Goal: Task Accomplishment & Management: Manage account settings

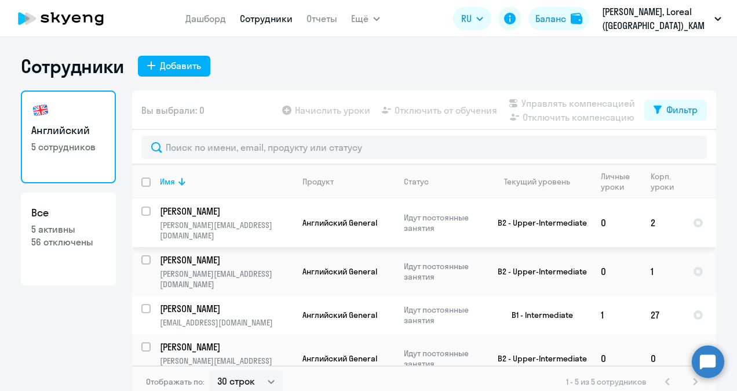
select select "30"
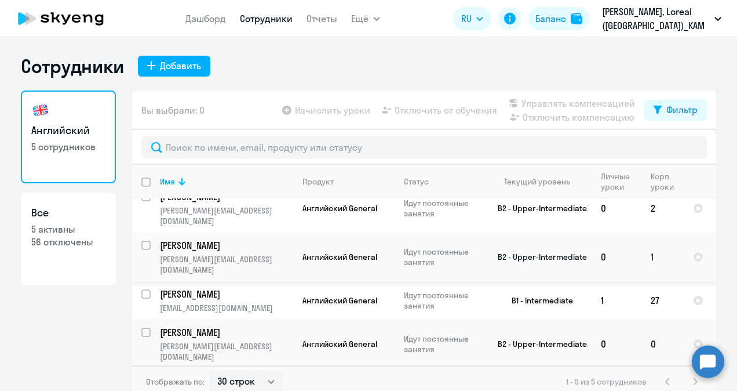
scroll to position [22, 0]
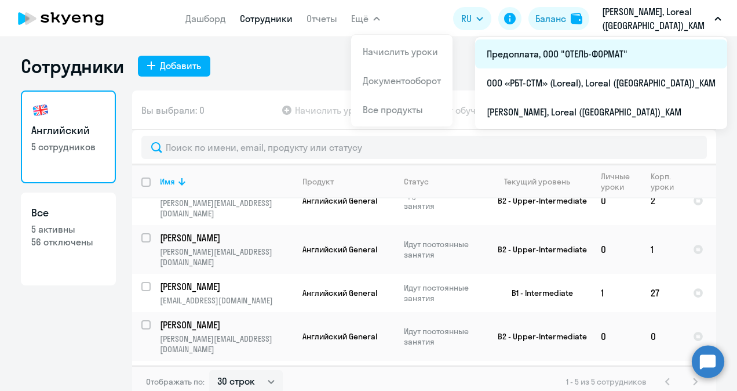
click at [597, 52] on li "Предоплата, ООО "ОТЕЛЬ-ФОРМАТ"" at bounding box center [601, 53] width 252 height 29
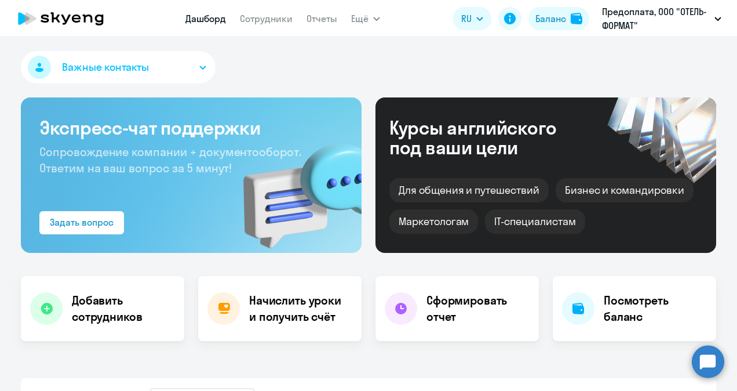
select select "30"
click at [545, 19] on div "Баланс" at bounding box center [550, 19] width 31 height 14
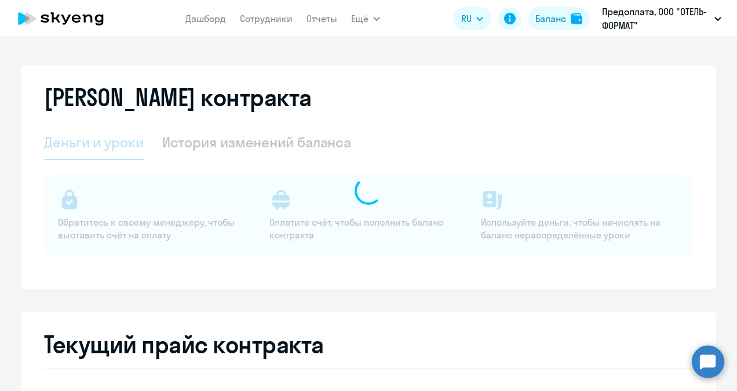
select select "english_adult_not_native_speaker"
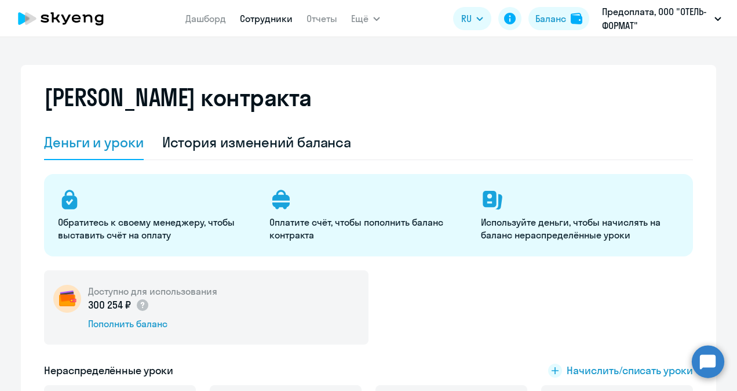
click at [254, 15] on link "Сотрудники" at bounding box center [266, 19] width 53 height 12
select select "30"
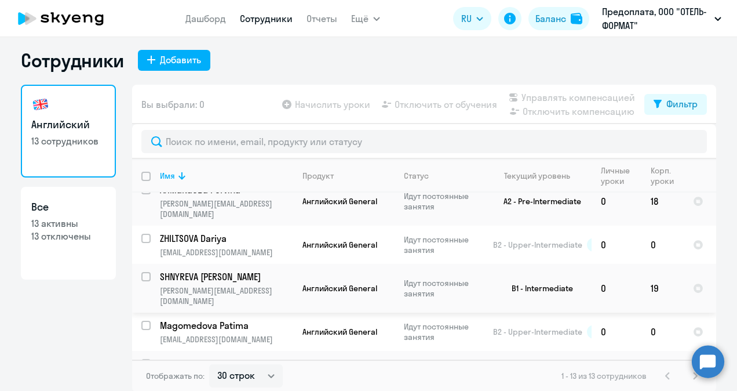
scroll to position [7, 0]
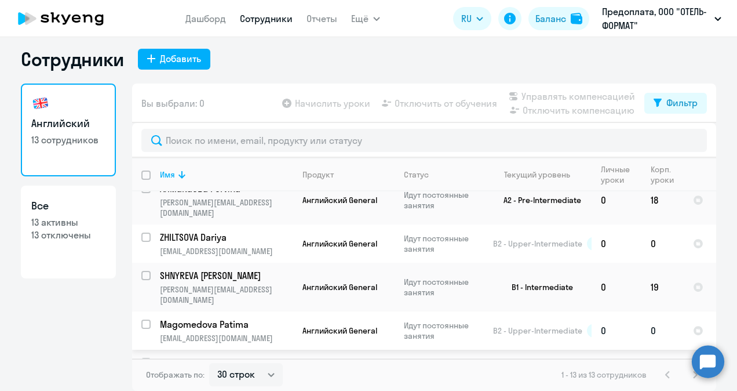
click at [225, 318] on p "Magomedova Patima" at bounding box center [225, 324] width 131 height 13
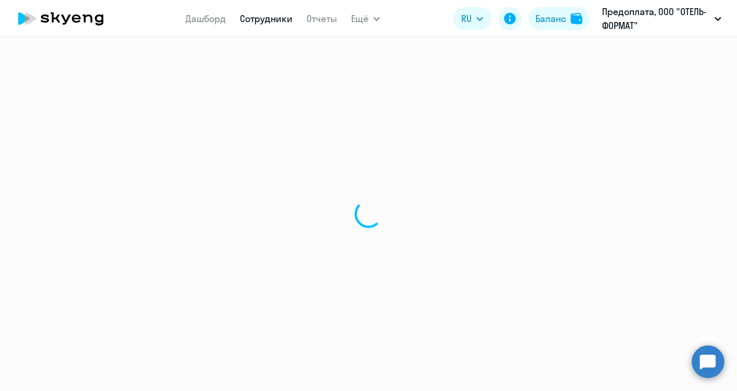
select select "english"
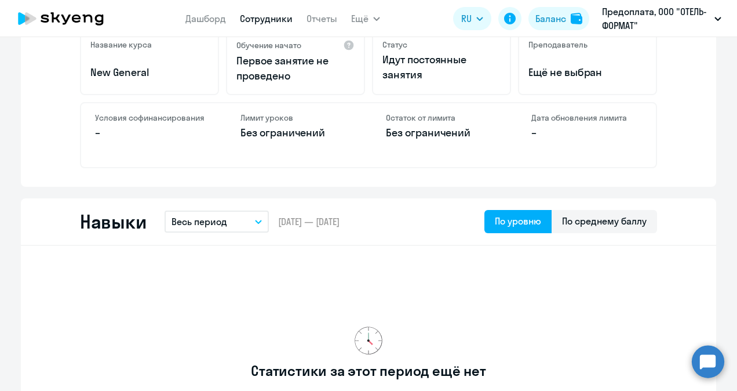
scroll to position [464, 0]
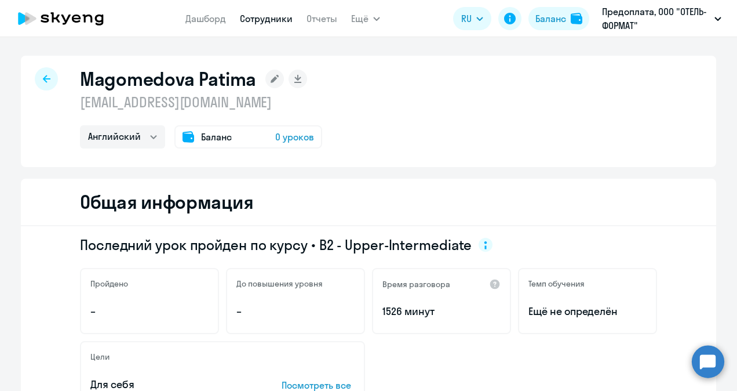
select select "30"
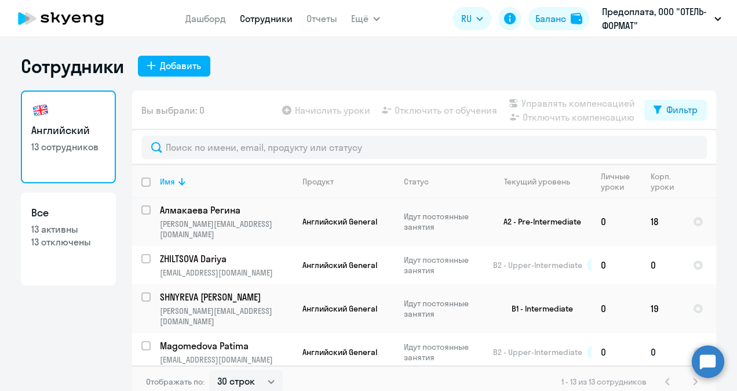
scroll to position [325, 0]
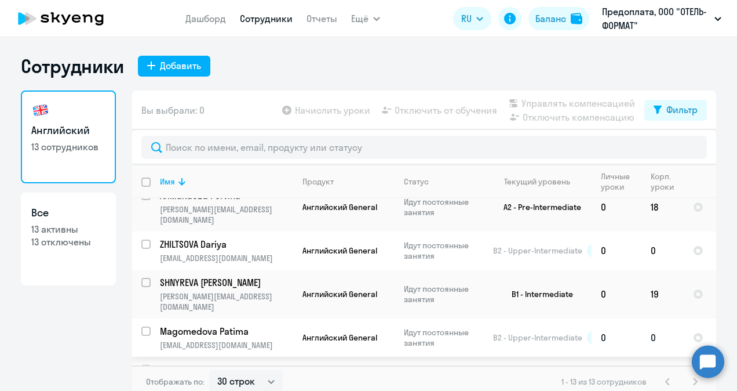
click at [141, 326] on input "select row 11950145" at bounding box center [152, 337] width 23 height 23
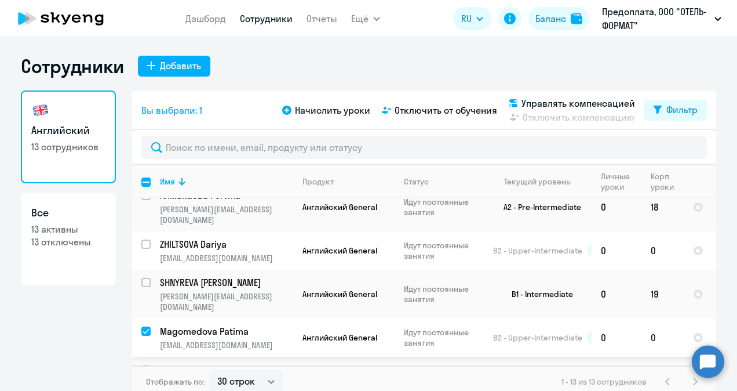
click at [141, 326] on input "deselect row 11950145" at bounding box center [152, 337] width 23 height 23
checkbox input "false"
